Goal: Task Accomplishment & Management: Manage account settings

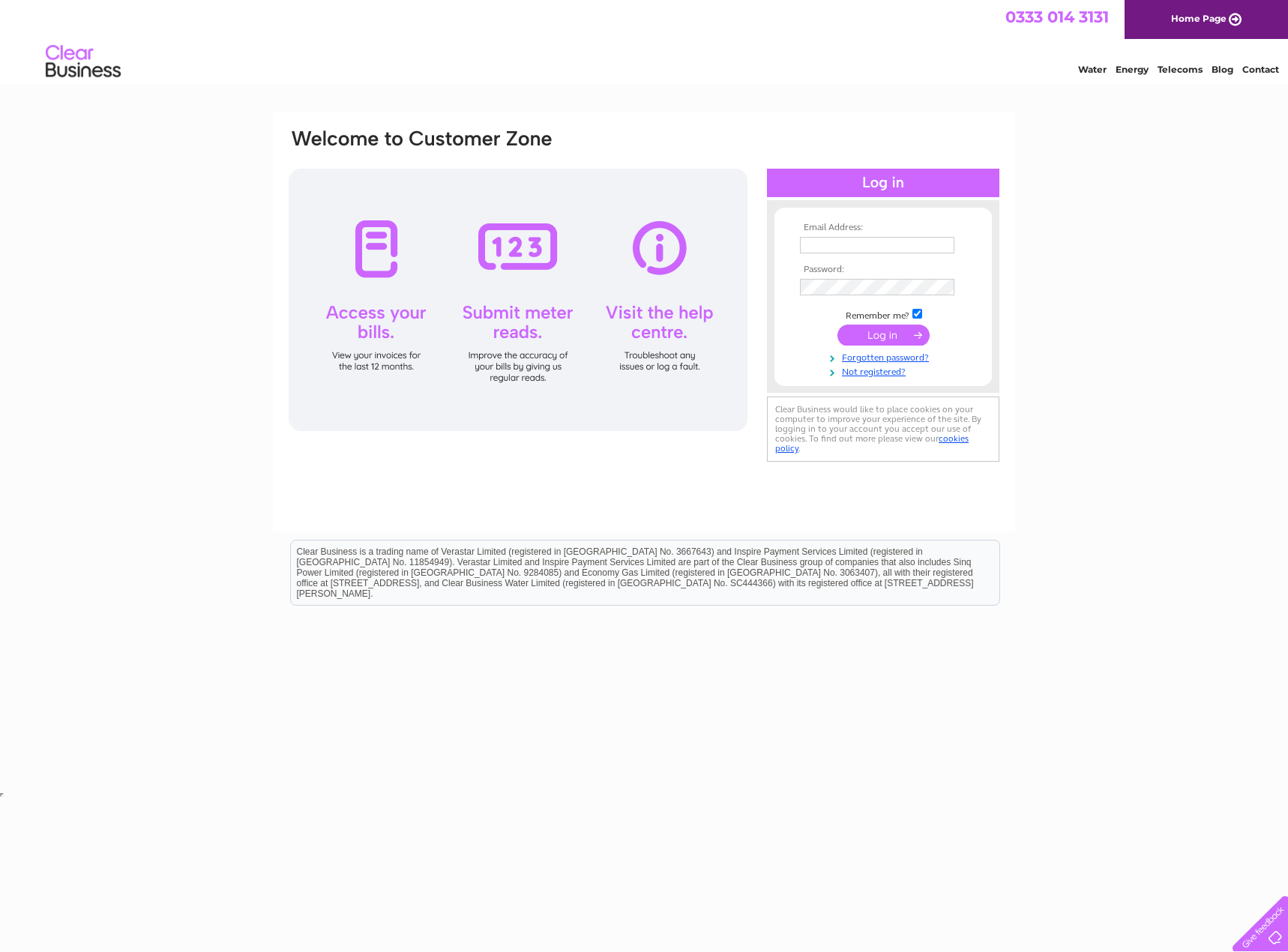
type input "[EMAIL_ADDRESS][DOMAIN_NAME]"
click at [866, 331] on input "submit" at bounding box center [884, 335] width 92 height 21
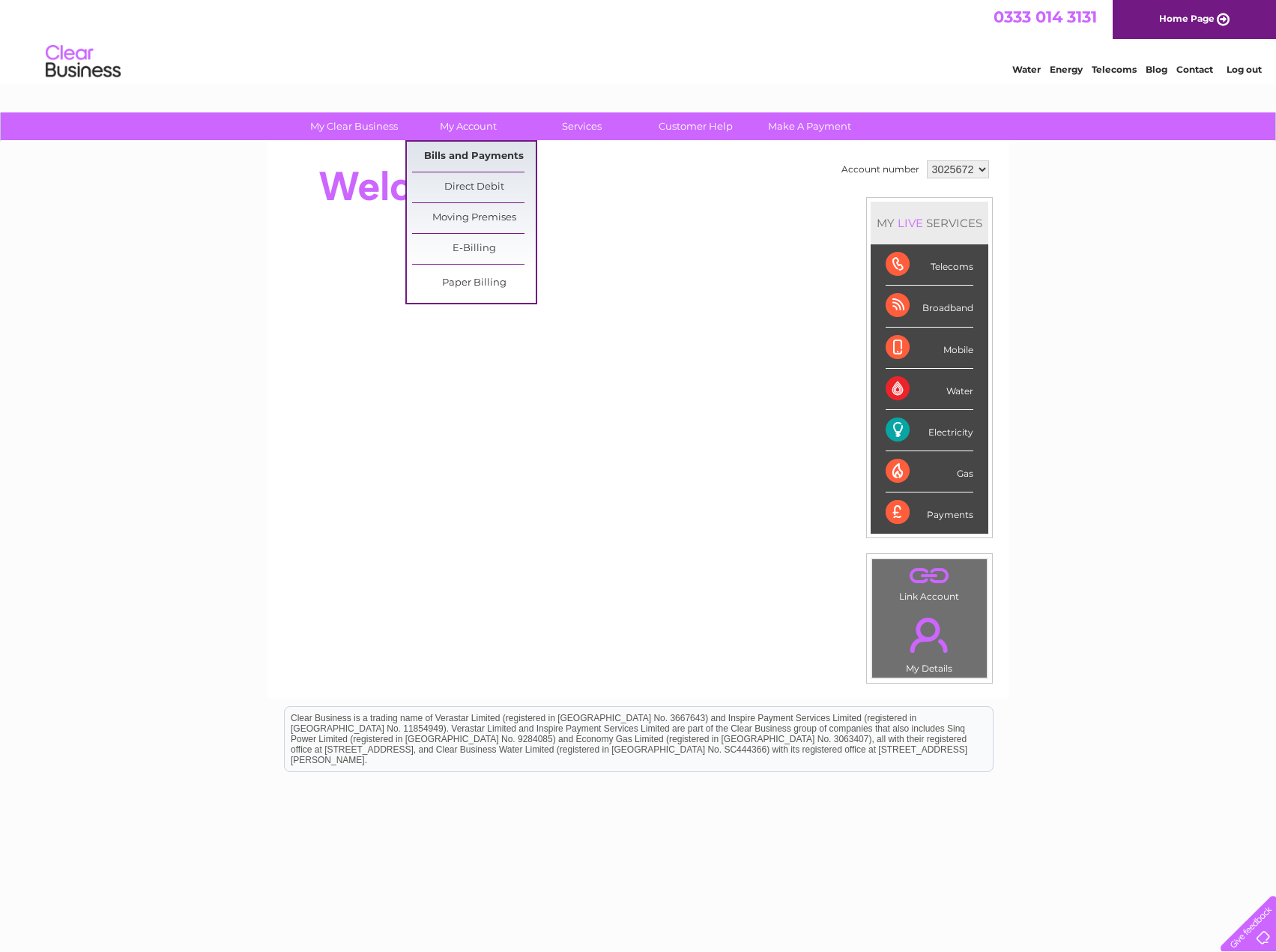
click at [476, 158] on link "Bills and Payments" at bounding box center [473, 157] width 123 height 30
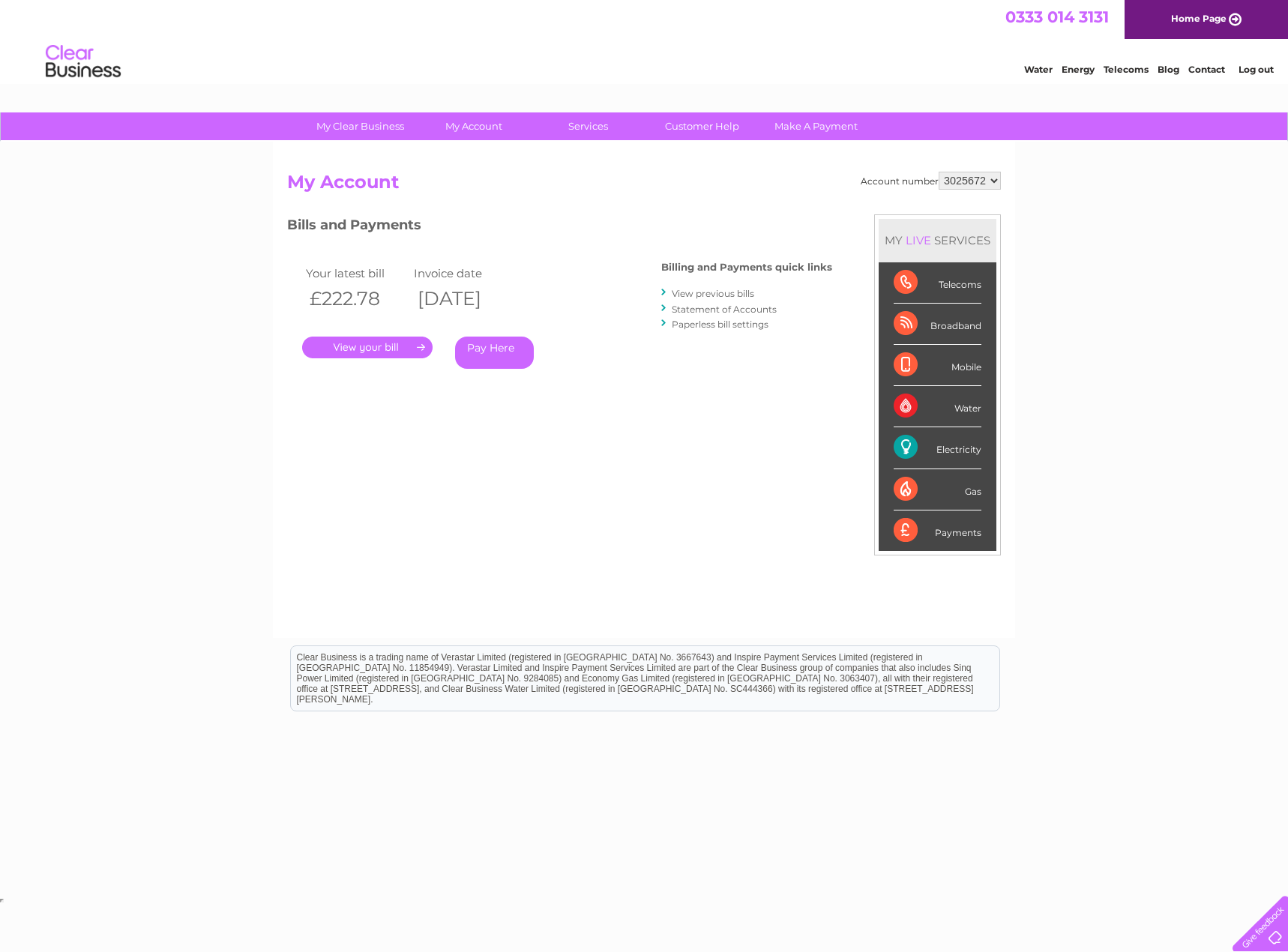
click at [377, 355] on link "." at bounding box center [367, 347] width 131 height 22
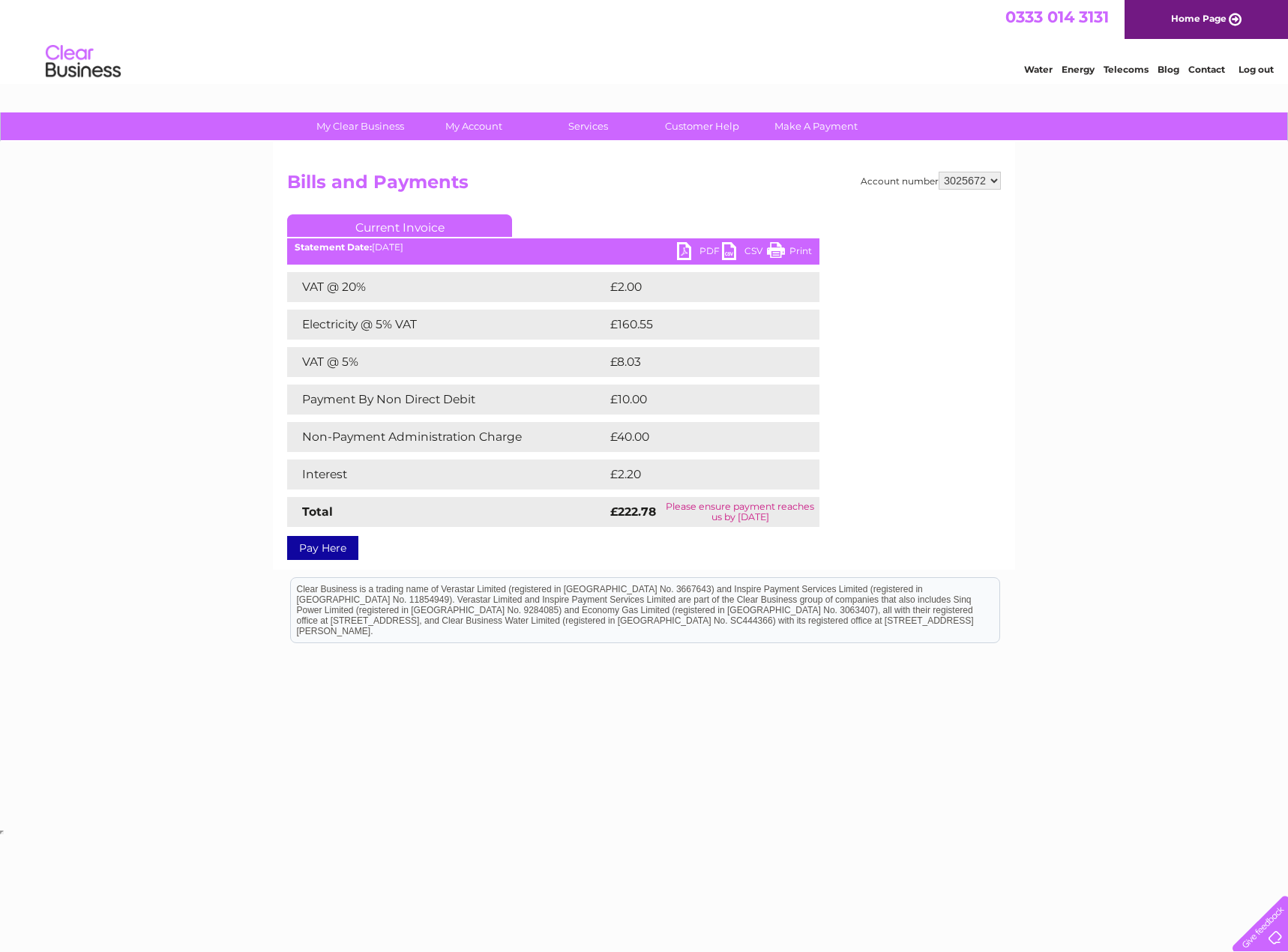
click at [705, 249] on link "PDF" at bounding box center [699, 253] width 45 height 22
